Goal: Task Accomplishment & Management: Manage account settings

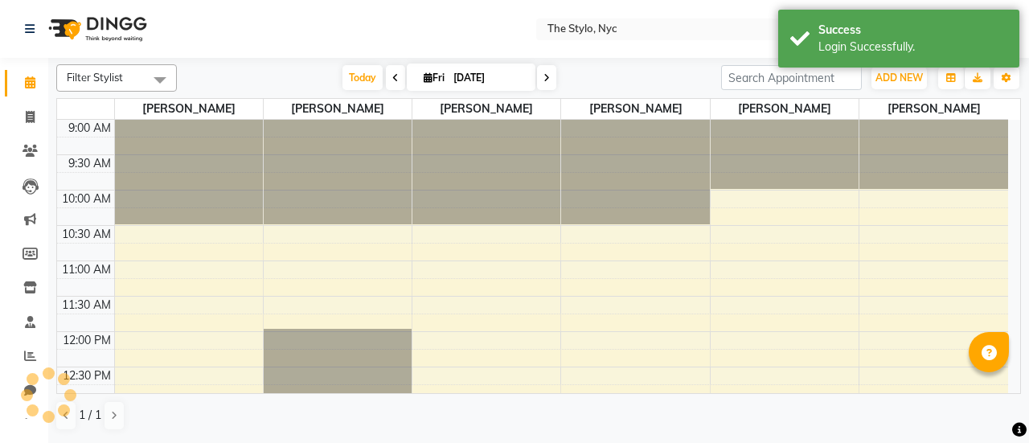
select select "en"
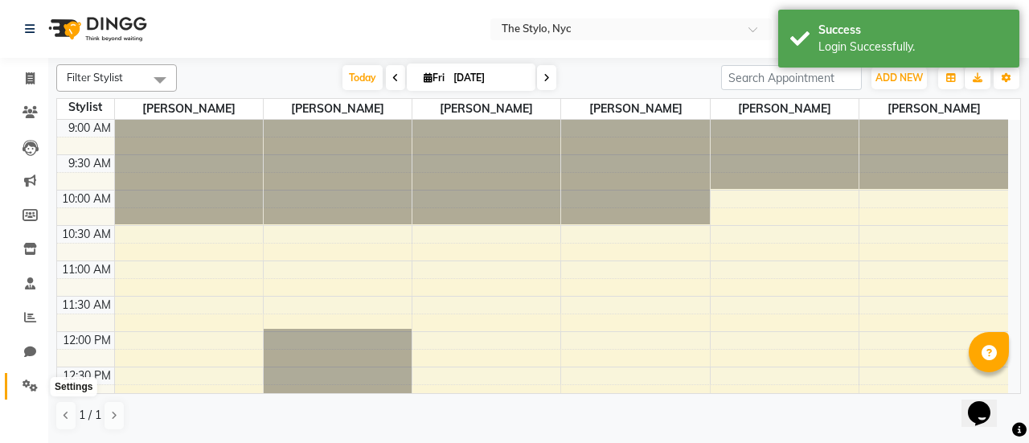
click at [20, 383] on span at bounding box center [30, 386] width 28 height 18
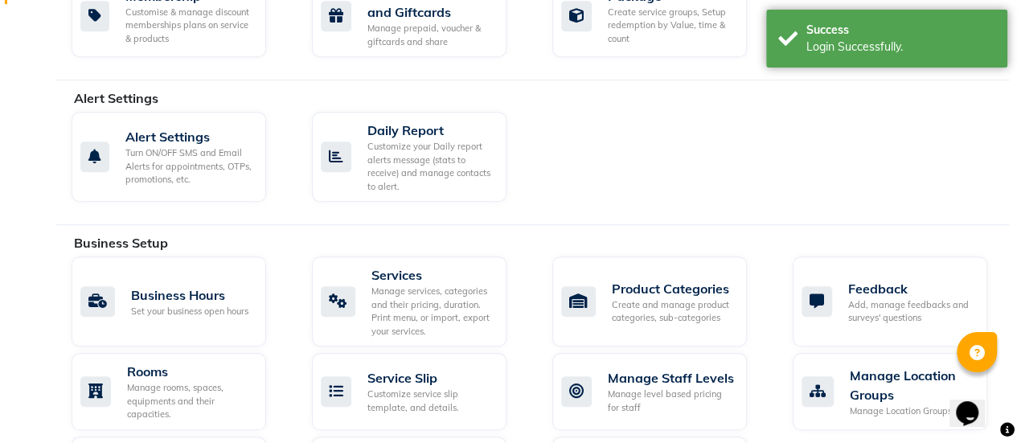
scroll to position [432, 0]
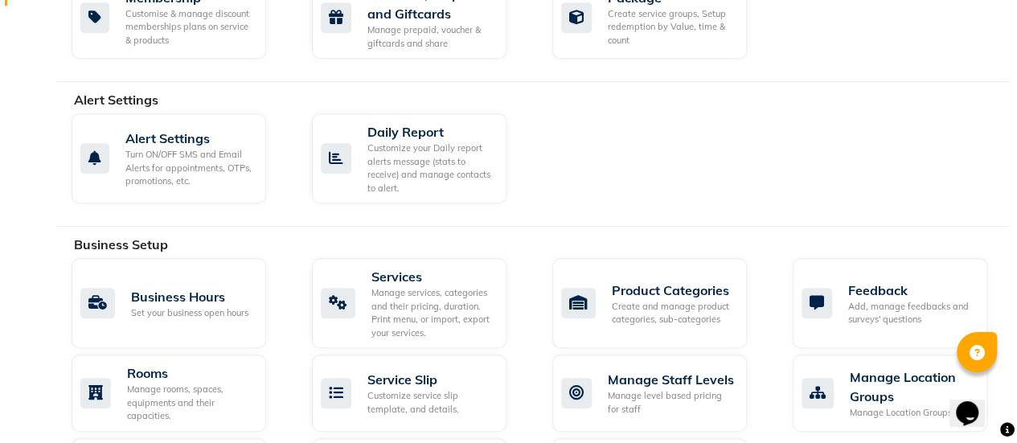
click at [138, 102] on div "Alert Settings" at bounding box center [547, 99] width 947 height 19
click at [170, 170] on div "Turn ON/OFF SMS and Email Alerts for appointments, OTPs, promotions, etc." at bounding box center [189, 168] width 128 height 40
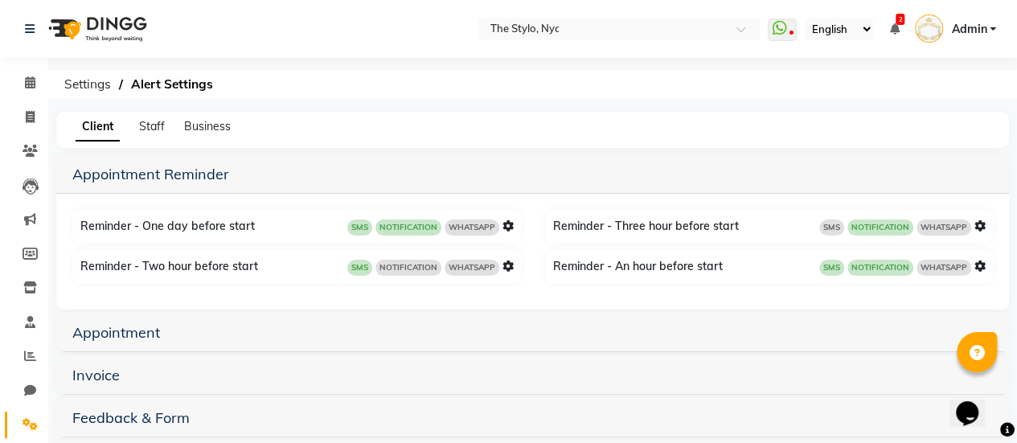
click at [162, 136] on div "Client Staff Business" at bounding box center [532, 130] width 953 height 36
click at [159, 136] on div "Client Staff Business" at bounding box center [532, 130] width 953 height 36
click at [152, 120] on span "Staff" at bounding box center [152, 126] width 26 height 14
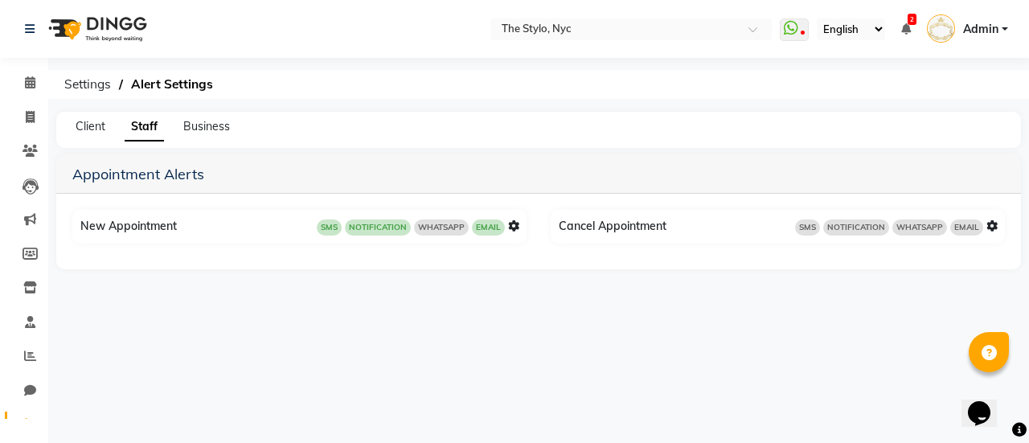
click at [514, 226] on icon at bounding box center [513, 225] width 11 height 11
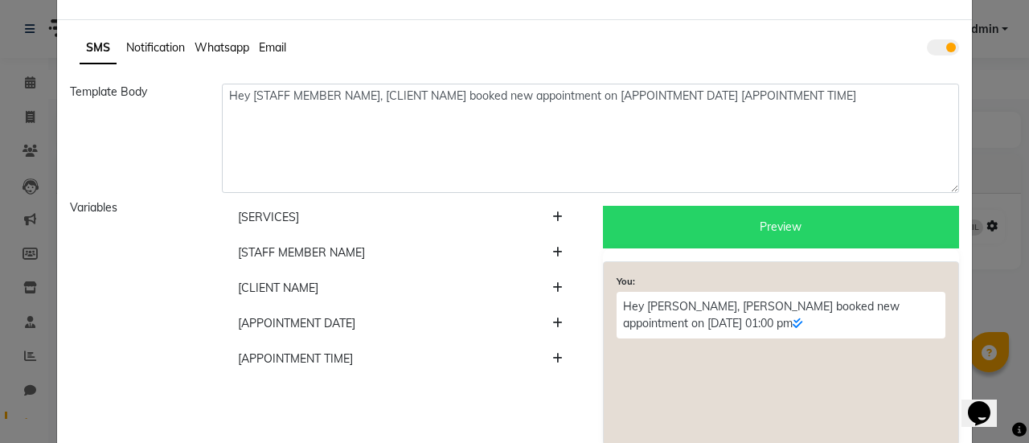
scroll to position [57, 0]
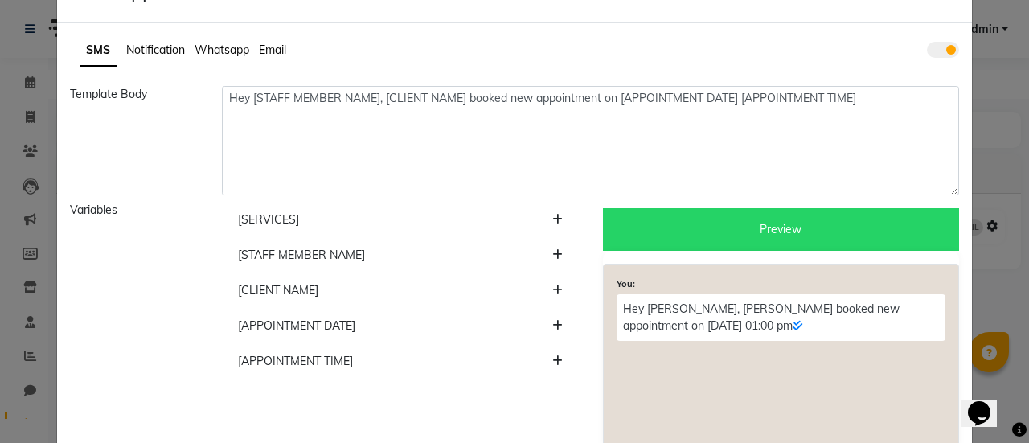
click at [231, 50] on span "Whatsapp" at bounding box center [222, 50] width 55 height 14
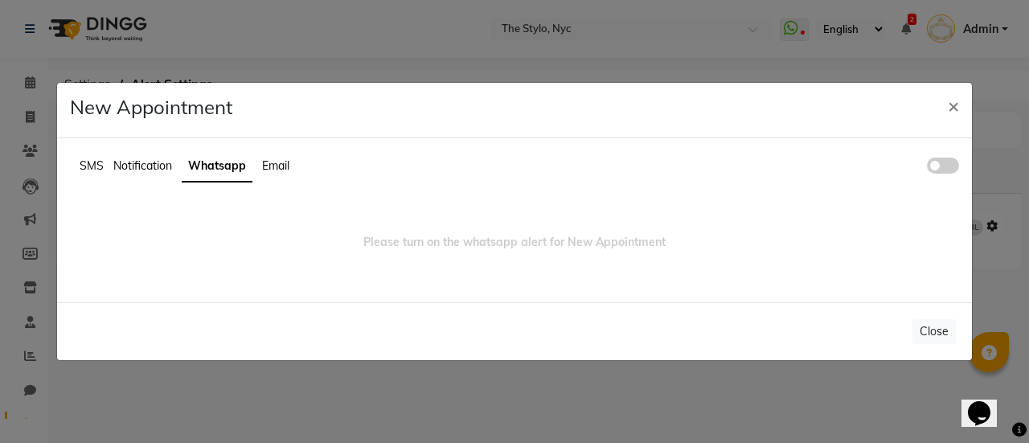
scroll to position [0, 0]
click at [947, 167] on span at bounding box center [943, 166] width 32 height 16
click at [927, 168] on input "checkbox" at bounding box center [927, 168] width 0 height 0
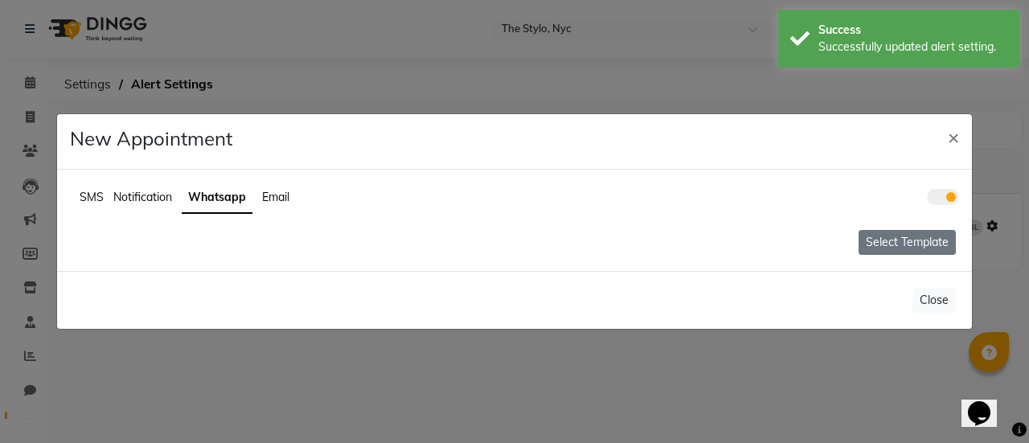
click at [897, 247] on button "Select Template" at bounding box center [907, 242] width 97 height 25
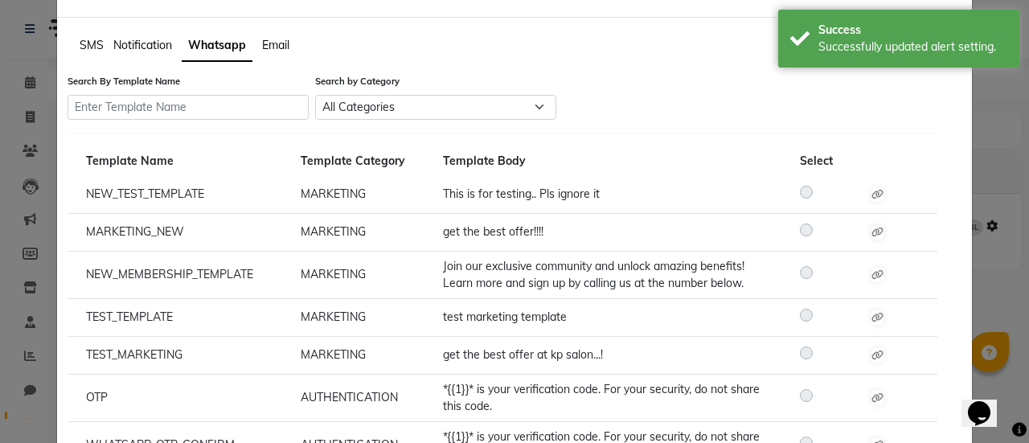
scroll to position [51, 0]
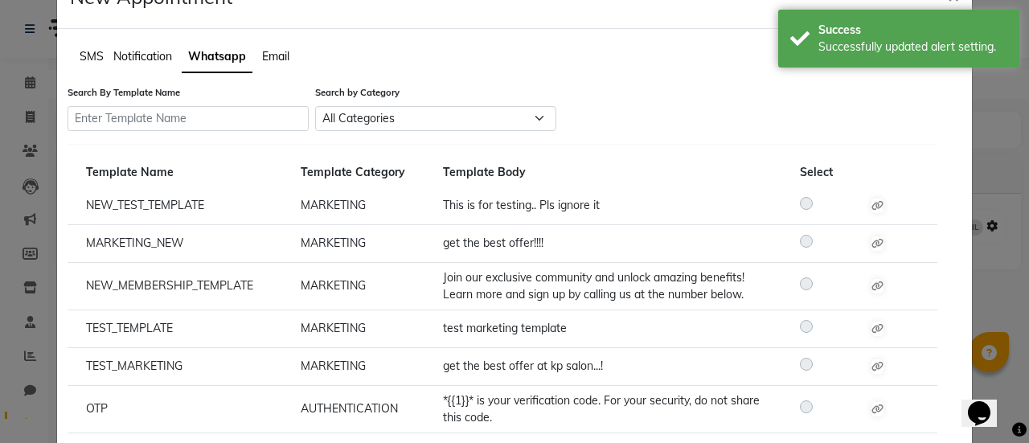
click at [88, 54] on span "SMS" at bounding box center [92, 56] width 24 height 14
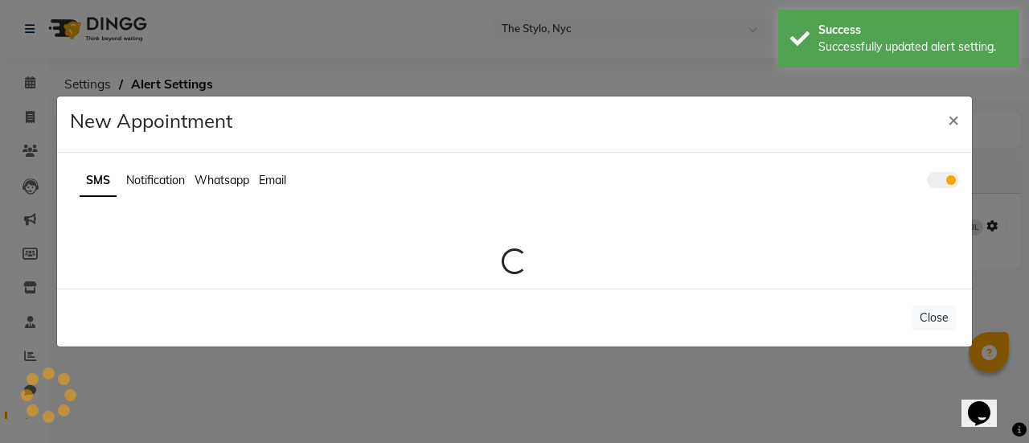
scroll to position [0, 0]
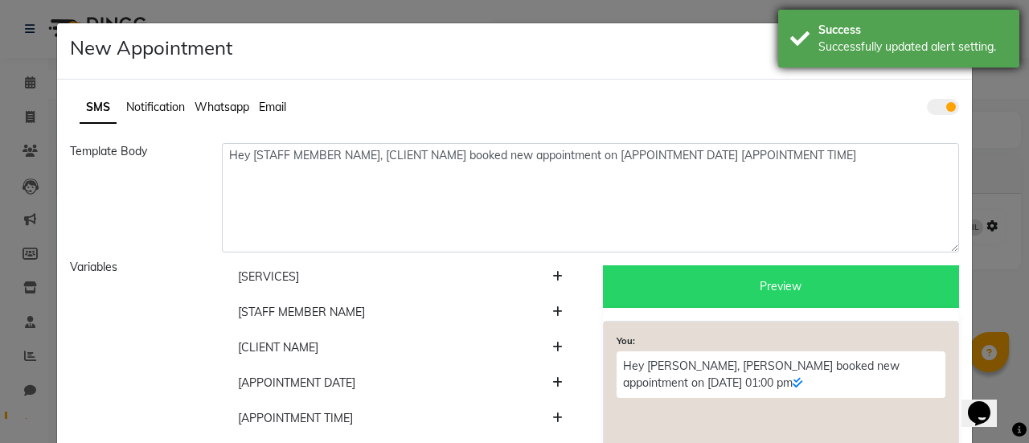
click at [804, 43] on div "Success Successfully updated alert setting." at bounding box center [898, 39] width 241 height 58
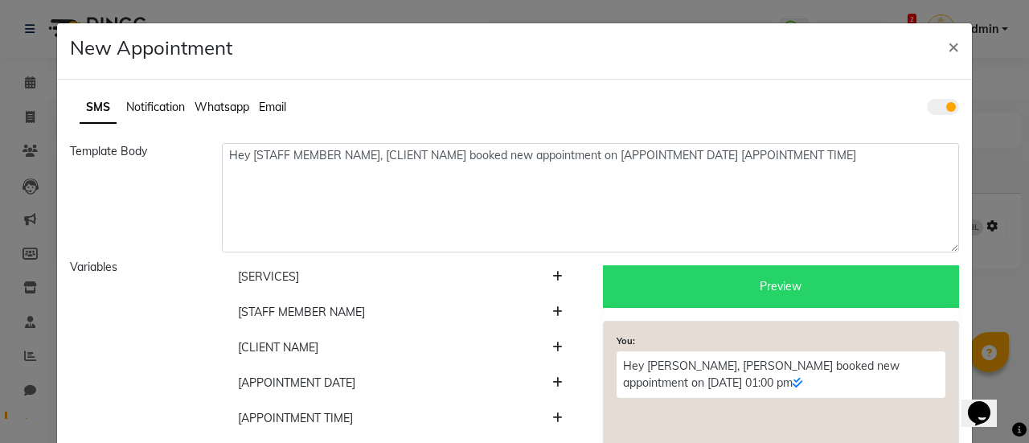
click at [230, 109] on span "Whatsapp" at bounding box center [222, 107] width 55 height 14
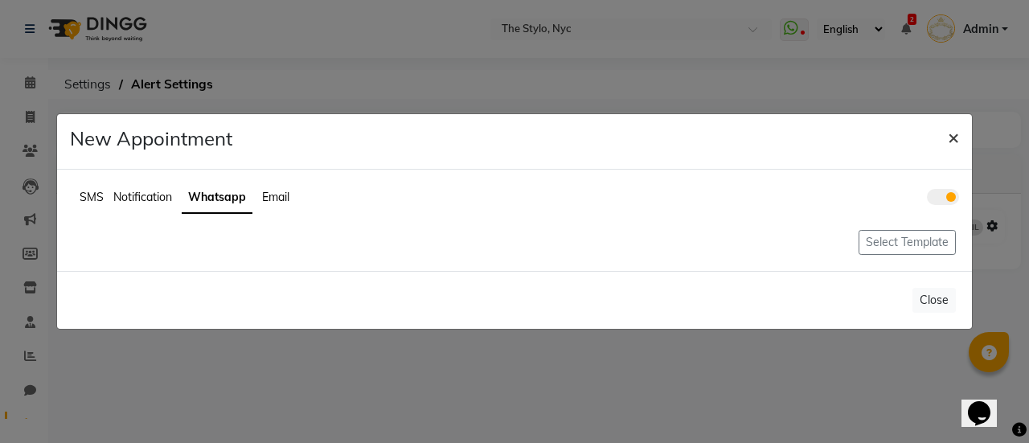
click at [949, 147] on span "×" at bounding box center [953, 137] width 11 height 24
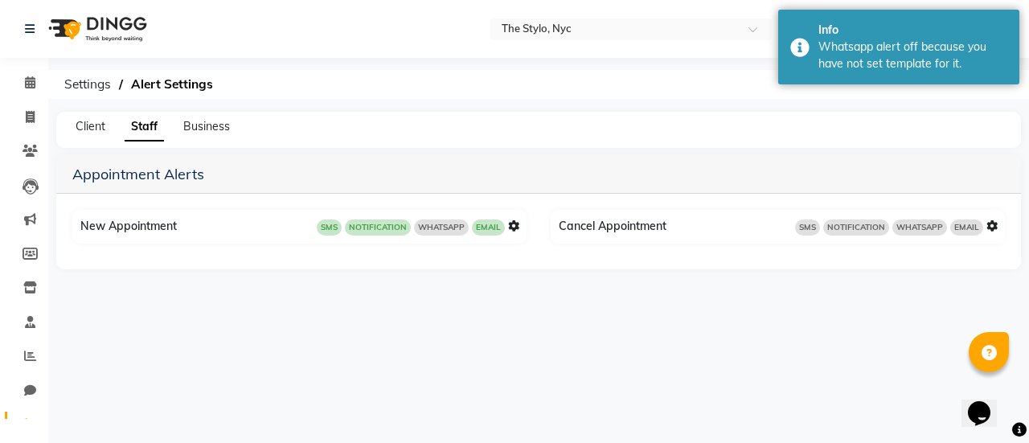
click at [328, 229] on span "SMS" at bounding box center [329, 227] width 25 height 16
click at [622, 125] on div "Client Staff Business" at bounding box center [528, 126] width 945 height 17
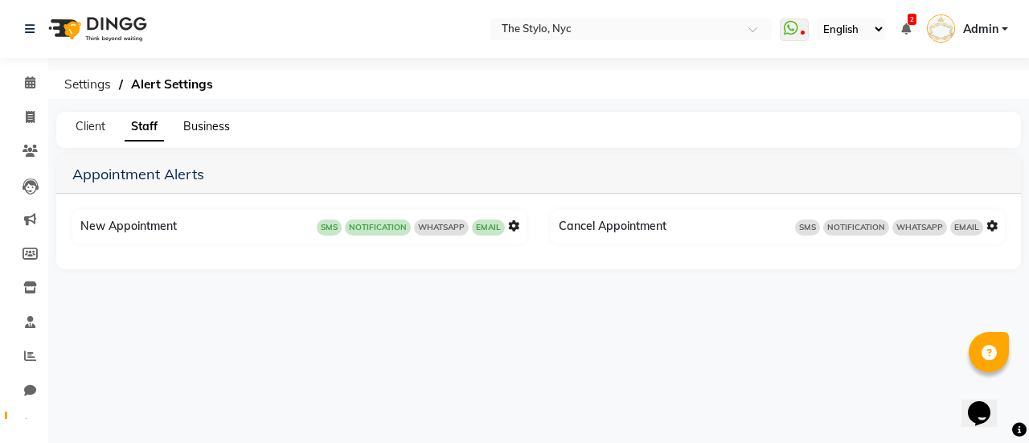
click at [210, 127] on span "Business" at bounding box center [206, 126] width 47 height 14
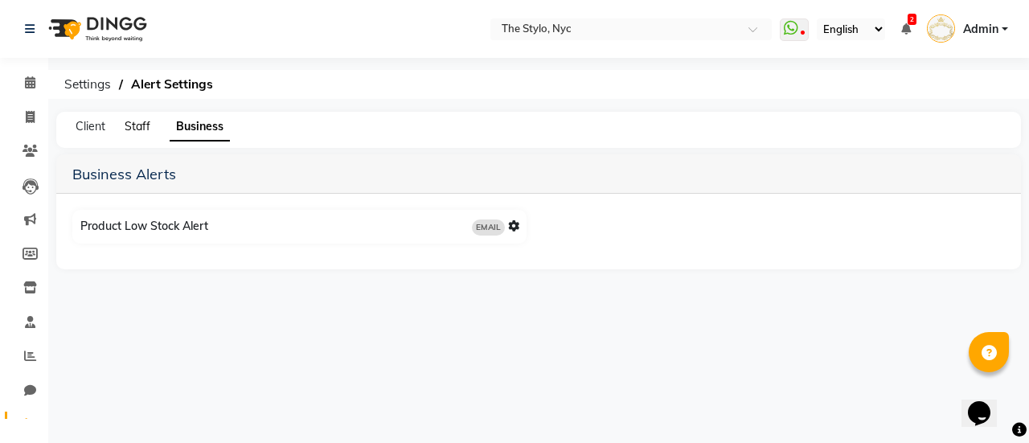
click at [146, 133] on span "Staff" at bounding box center [138, 126] width 26 height 14
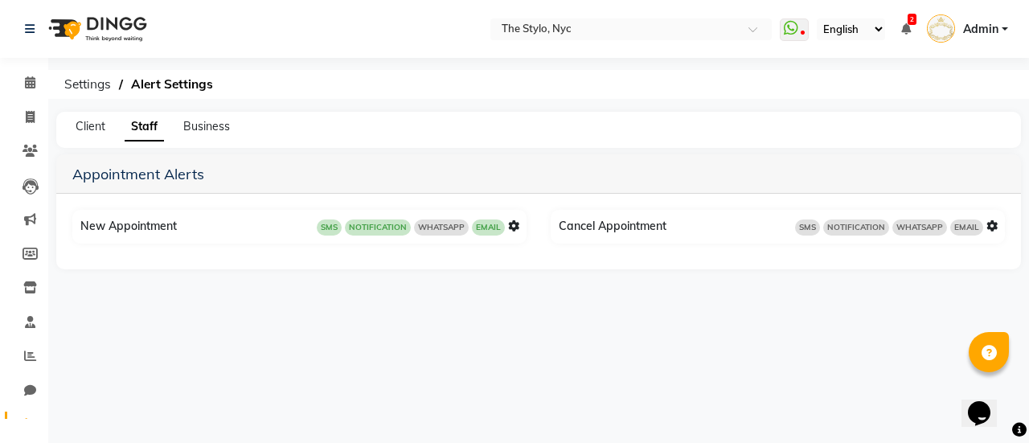
click at [430, 225] on span "WHATSAPP" at bounding box center [441, 227] width 55 height 16
click at [425, 281] on main "Client Staff Business Appointment Alerts New Appointment SMS NOTIFICATION WHATS…" at bounding box center [538, 204] width 981 height 185
click at [966, 27] on span "Admin" at bounding box center [980, 29] width 35 height 17
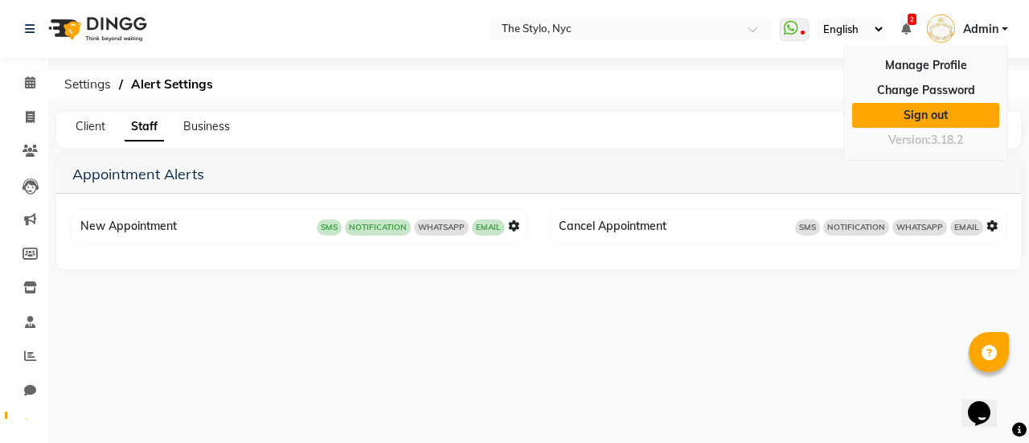
click at [910, 113] on link "Sign out" at bounding box center [925, 115] width 147 height 25
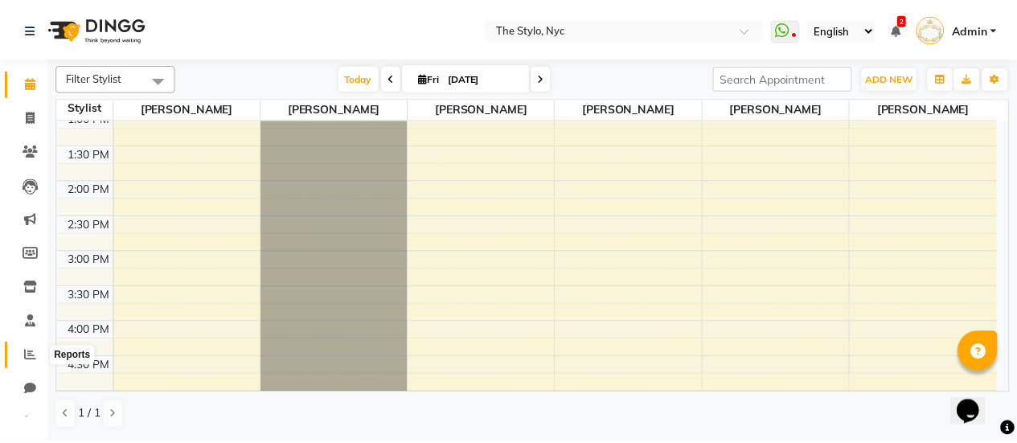
scroll to position [39, 0]
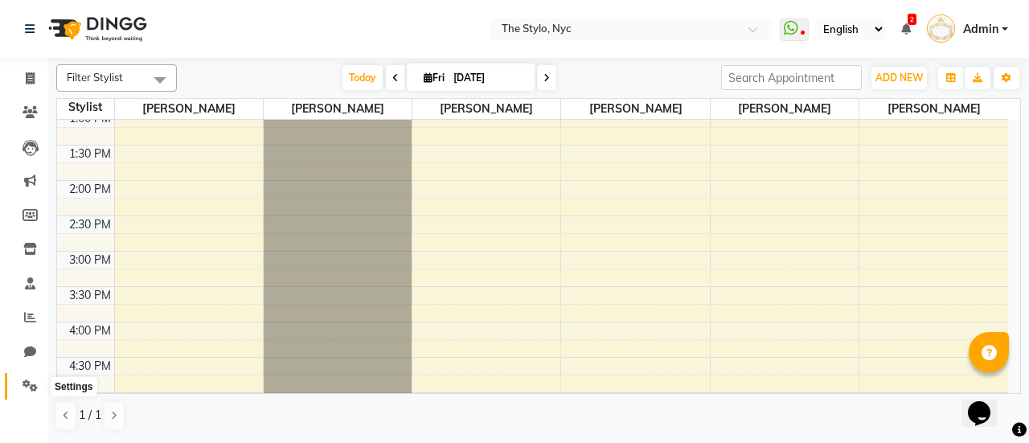
click at [29, 385] on icon at bounding box center [30, 385] width 15 height 12
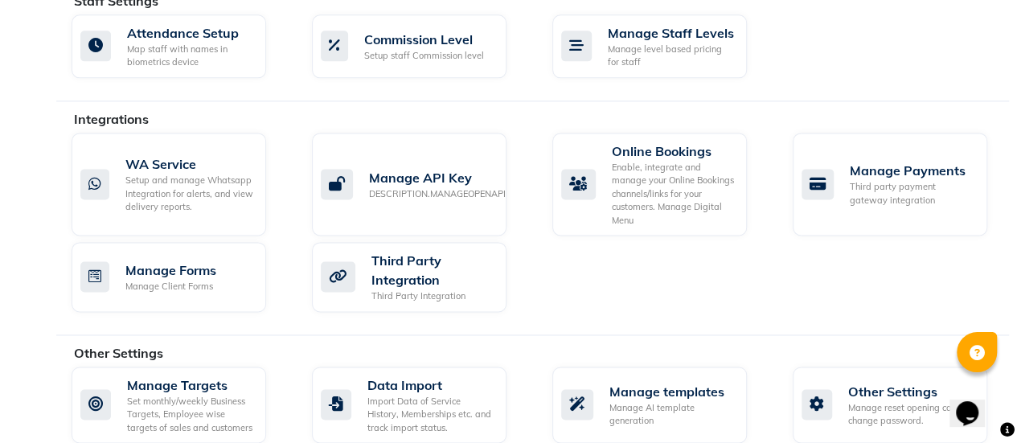
scroll to position [1008, 0]
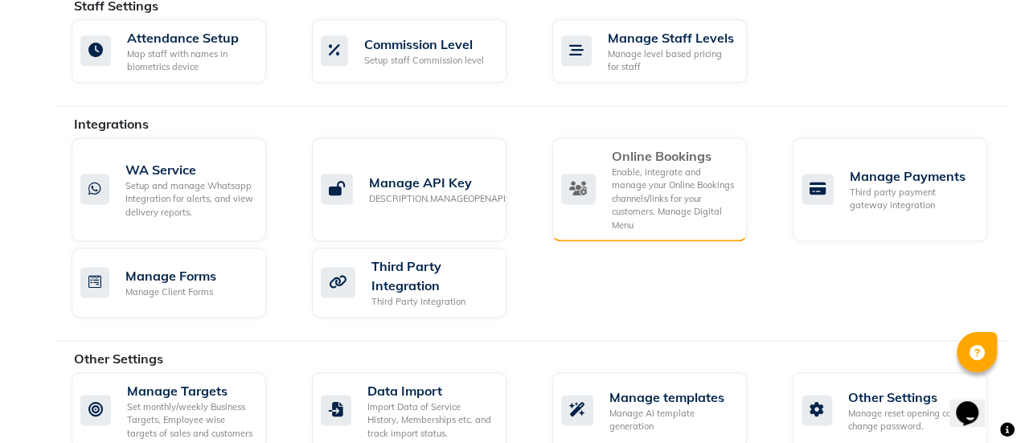
click at [644, 166] on div "Enable, integrate and manage your Online Bookings channels/links for your custo…" at bounding box center [673, 199] width 122 height 67
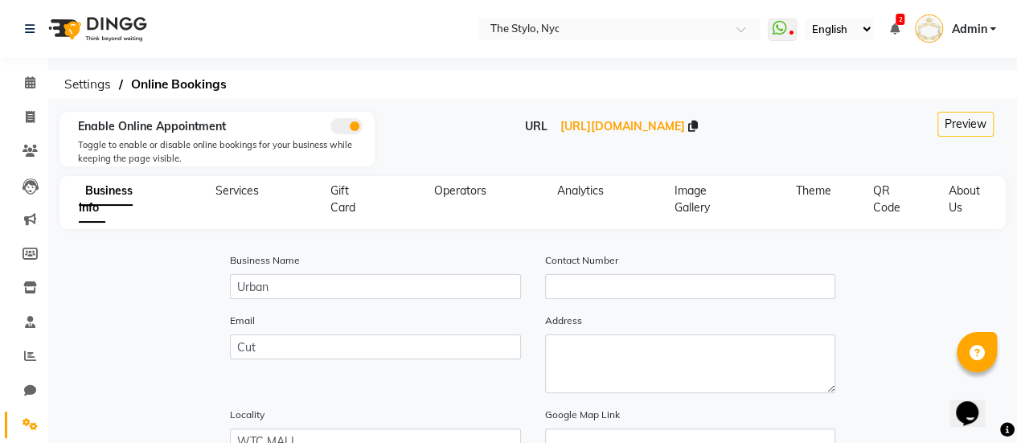
click at [265, 191] on div "Services" at bounding box center [237, 199] width 82 height 34
click at [252, 191] on span "Services" at bounding box center [236, 190] width 43 height 14
select select "10: 10"
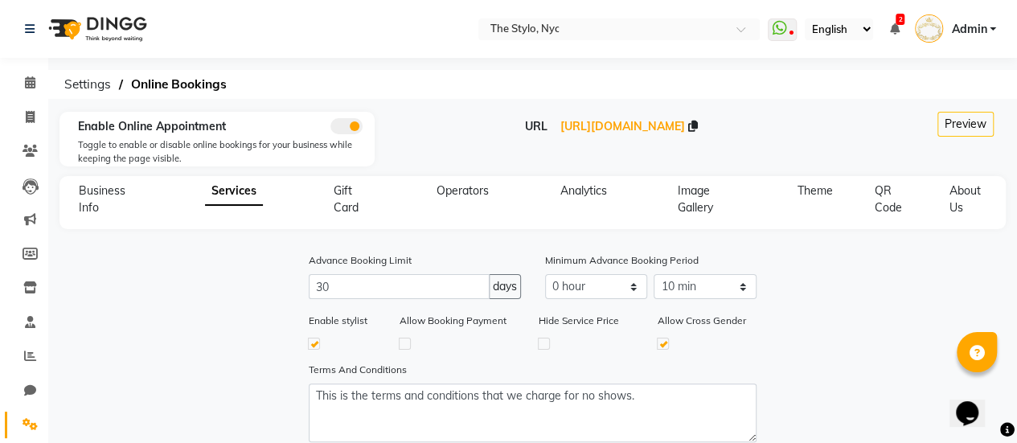
scroll to position [76, 0]
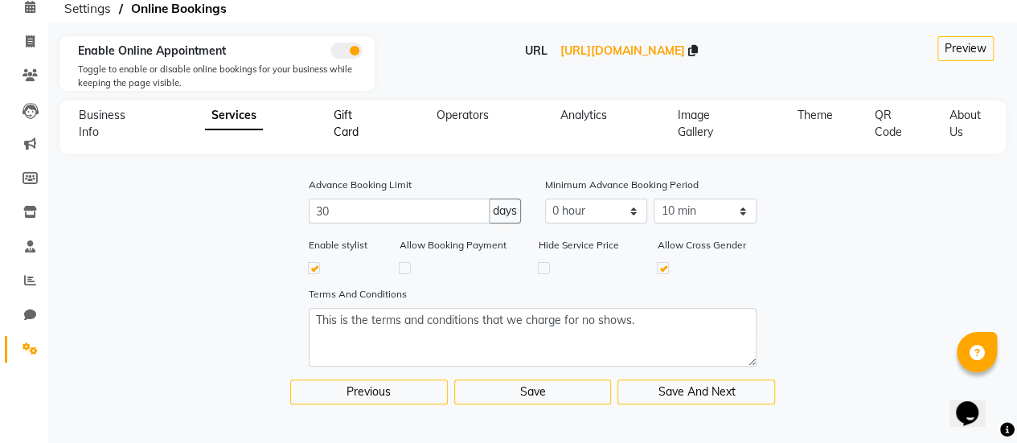
click at [346, 125] on span "Gift Card" at bounding box center [346, 123] width 25 height 31
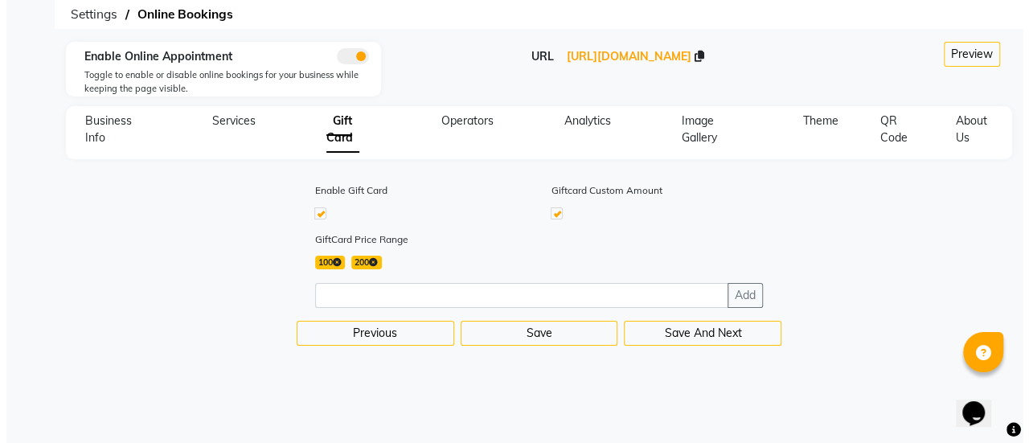
scroll to position [0, 0]
